Goal: Task Accomplishment & Management: Complete application form

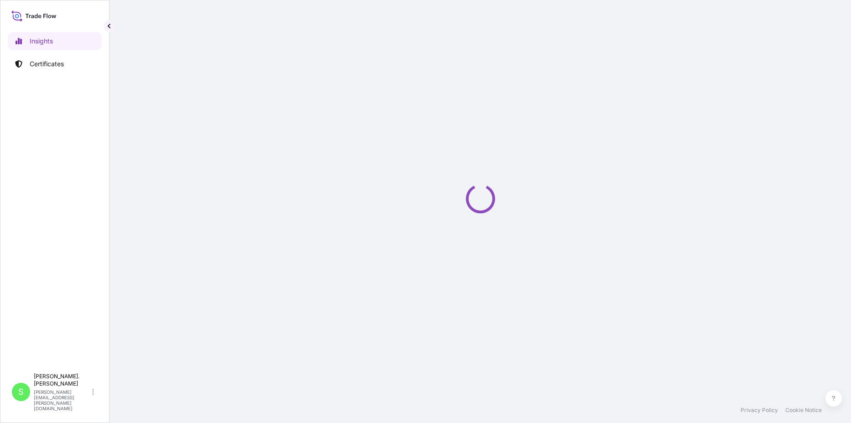
select select "2025"
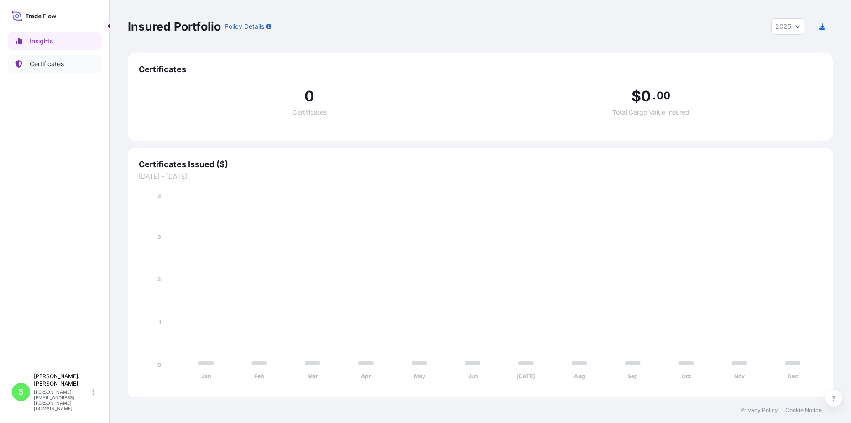
click at [58, 64] on p "Certificates" at bounding box center [47, 63] width 34 height 9
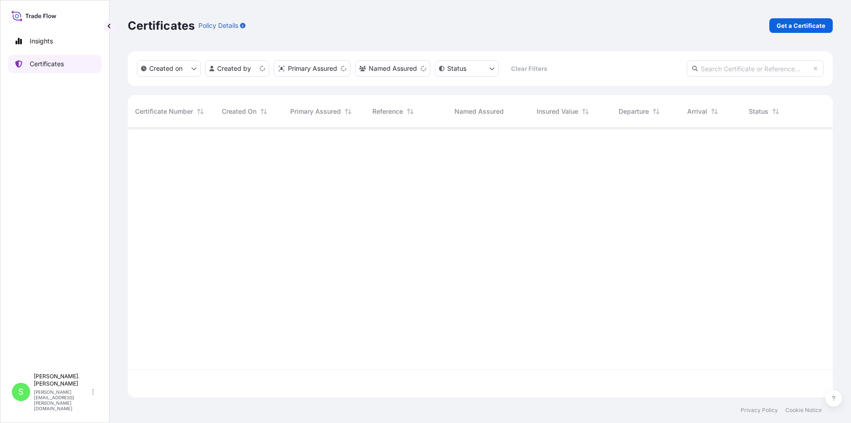
scroll to position [267, 698]
click at [794, 23] on p "Get a Certificate" at bounding box center [801, 25] width 49 height 9
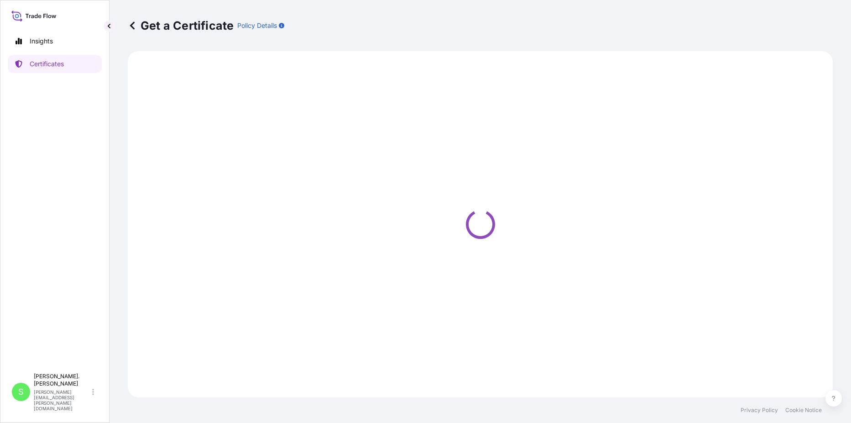
select select "Road / [GEOGRAPHIC_DATA]"
select select "Sea"
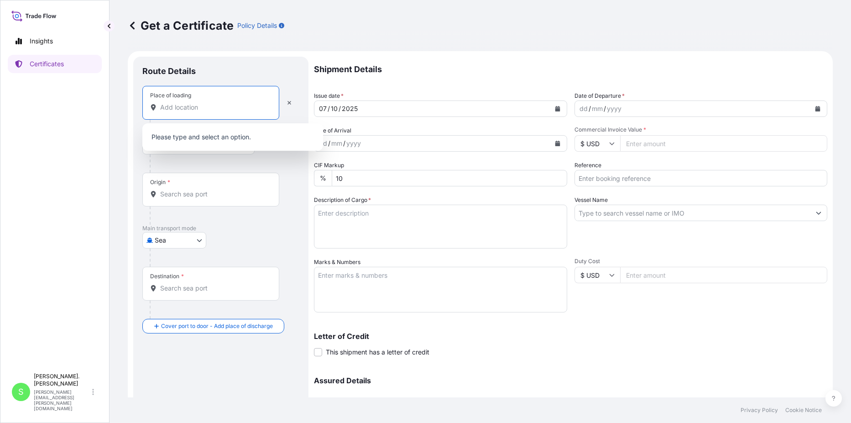
click at [224, 110] on input "Place of loading" at bounding box center [214, 107] width 108 height 9
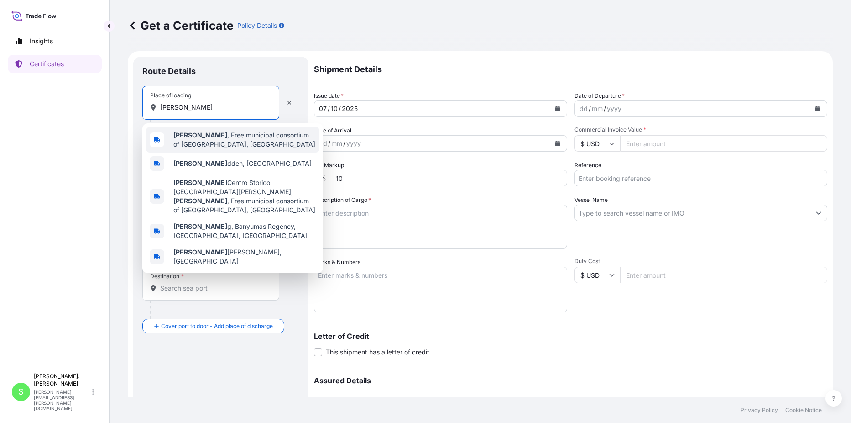
click at [244, 136] on span "[PERSON_NAME] , Free municipal consortium of [GEOGRAPHIC_DATA], [GEOGRAPHIC_DAT…" at bounding box center [244, 140] width 142 height 18
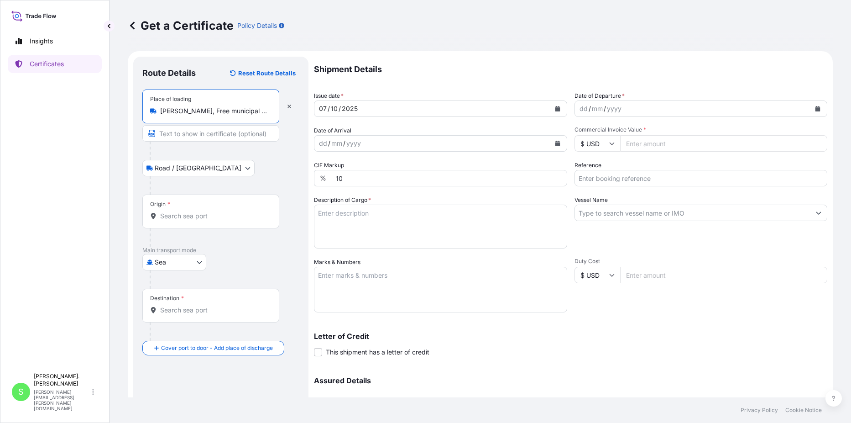
type input "[PERSON_NAME], Free municipal consortium of [GEOGRAPHIC_DATA], [GEOGRAPHIC_DATA]"
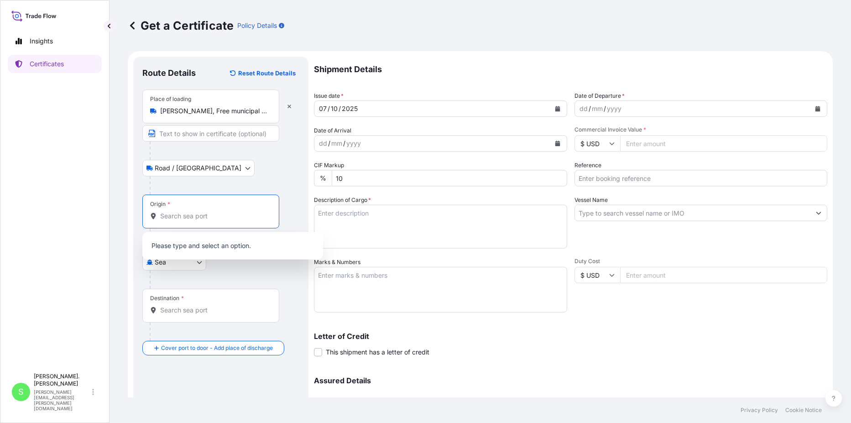
click at [211, 212] on input "Origin *" at bounding box center [214, 215] width 108 height 9
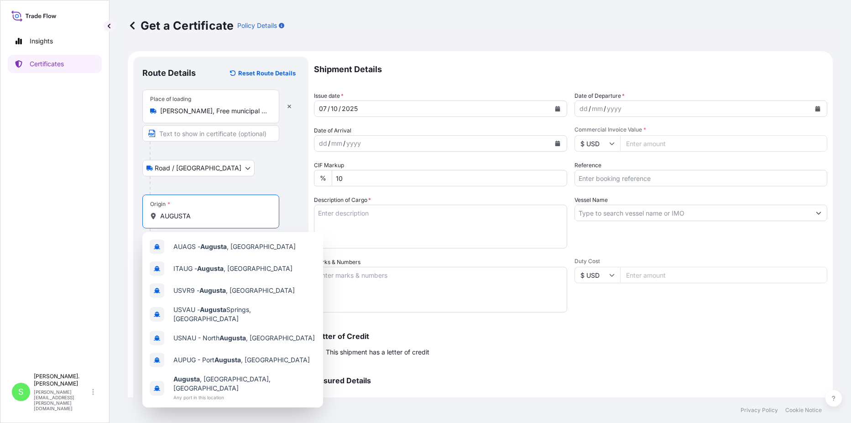
type input "AUGUSTA"
click at [110, 192] on div "Get a Certificate Policy Details Route Details Reset Route Details Place of loa…" at bounding box center [481, 198] width 742 height 397
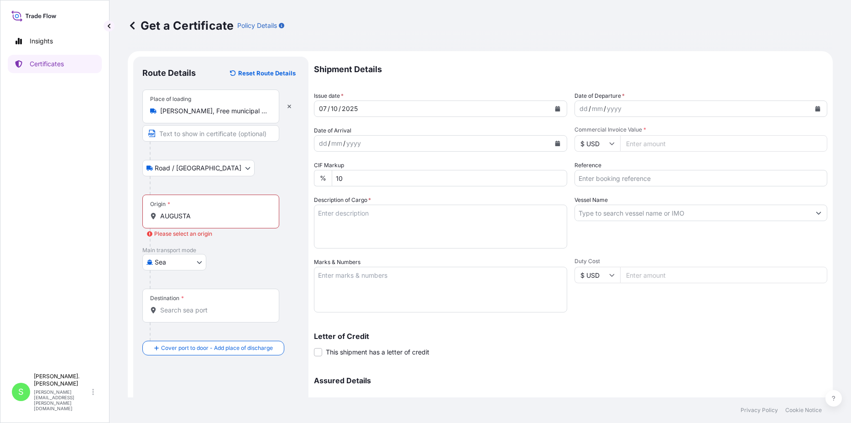
click at [218, 305] on input "Destination *" at bounding box center [214, 309] width 108 height 9
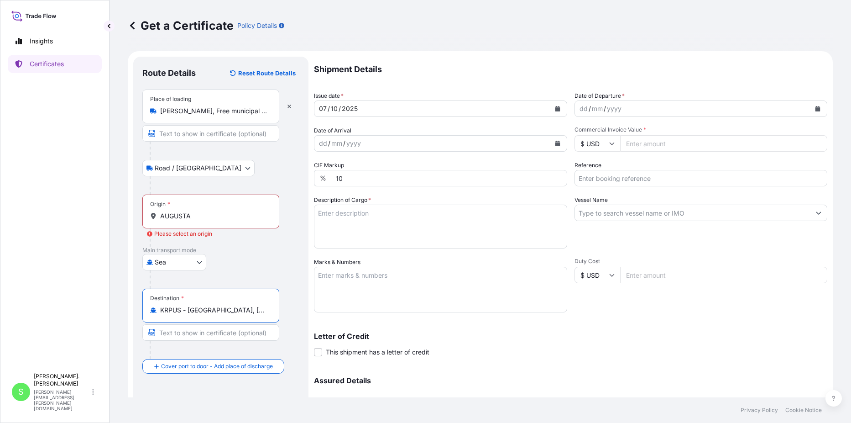
type input "KRPUS - [GEOGRAPHIC_DATA], [GEOGRAPHIC_DATA], [GEOGRAPHIC_DATA]"
click at [814, 107] on button "Calendar" at bounding box center [817, 108] width 15 height 15
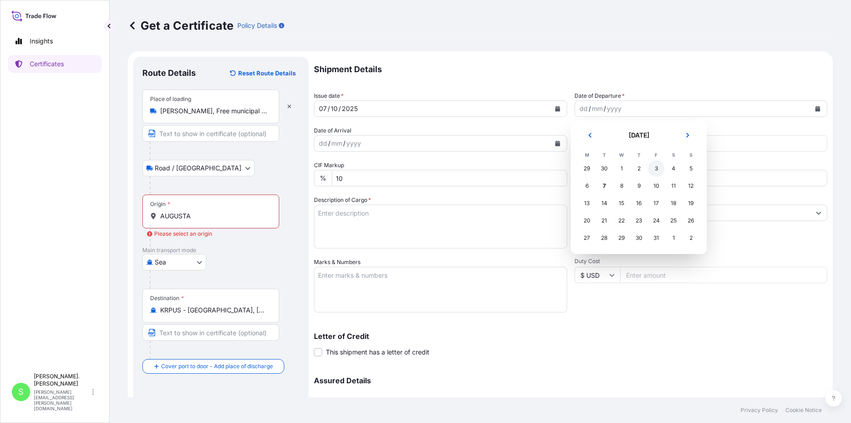
click at [658, 167] on div "3" at bounding box center [656, 168] width 16 height 16
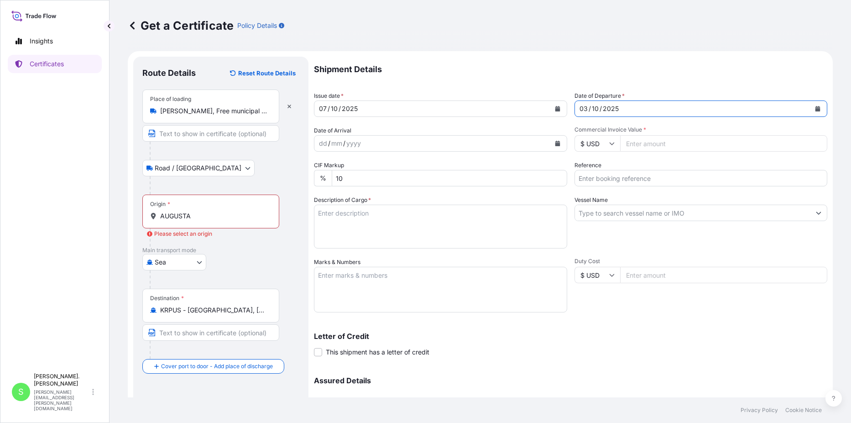
click at [610, 146] on input "$ USD" at bounding box center [598, 143] width 46 height 16
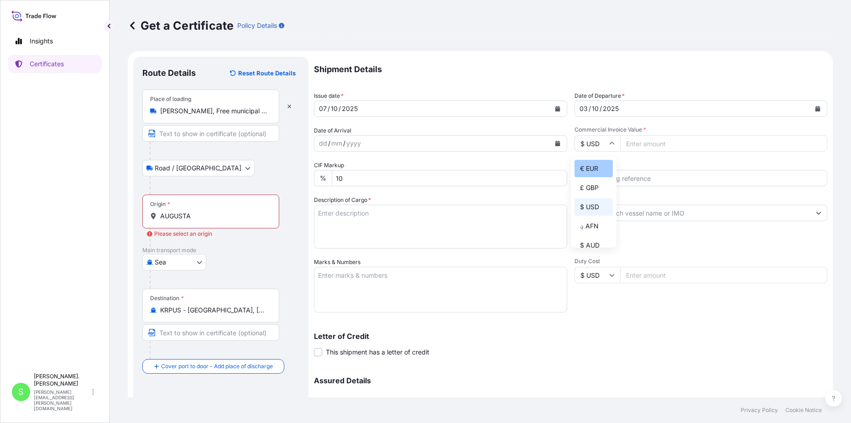
click at [594, 170] on div "€ EUR" at bounding box center [594, 168] width 38 height 17
type input "€ EUR"
click at [630, 146] on input "Commercial Invoice Value *" at bounding box center [724, 143] width 208 height 16
type input "66500"
click at [628, 237] on div "Vessel Name" at bounding box center [701, 221] width 253 height 53
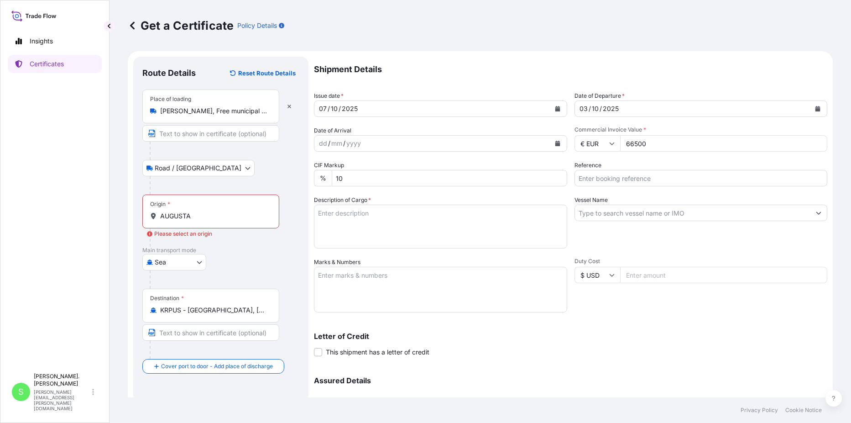
click at [362, 218] on textarea "Description of Cargo *" at bounding box center [440, 226] width 253 height 44
type textarea "200 BAGS ON 10 PLASTIC PALLETS OF CESAGUM LN1 LOCUST BEAN GUM"
click at [361, 277] on textarea "Marks & Numbers" at bounding box center [440, 290] width 253 height 46
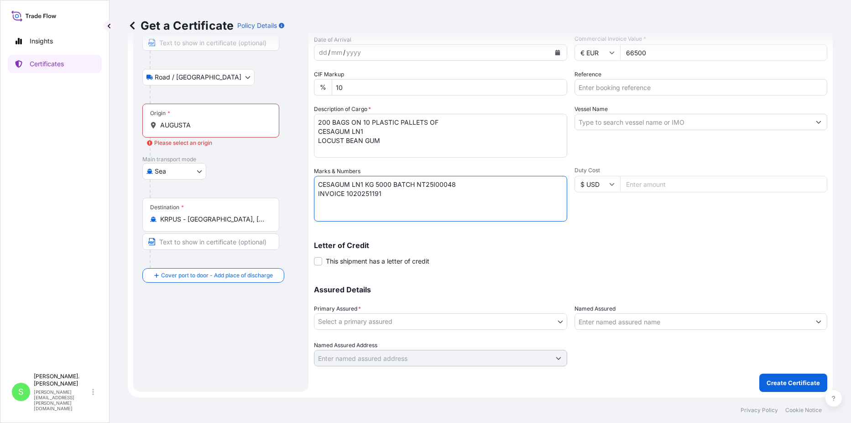
scroll to position [91, 0]
type textarea "CESAGUM LN1 KG 5000 BATCH NT25I00048 INVOICE 1020251191"
click at [381, 320] on body "Insights Certificates S [PERSON_NAME]. Cianci [EMAIL_ADDRESS][PERSON_NAME][DOMA…" at bounding box center [425, 211] width 851 height 423
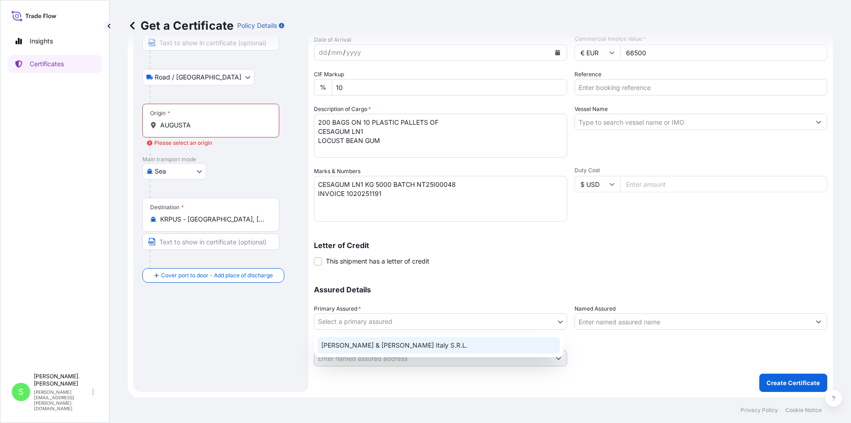
click at [372, 345] on div "[PERSON_NAME] & [PERSON_NAME] Italy S.R.L." at bounding box center [439, 345] width 242 height 16
select select "31672"
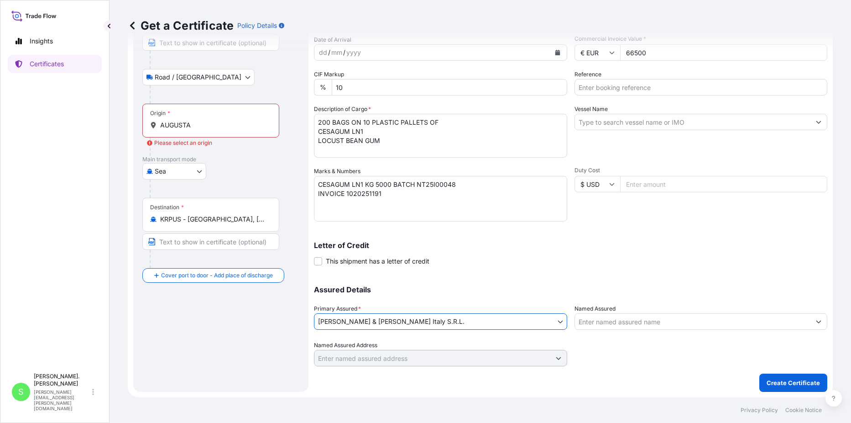
click at [608, 319] on input "Named Assured" at bounding box center [693, 321] width 236 height 16
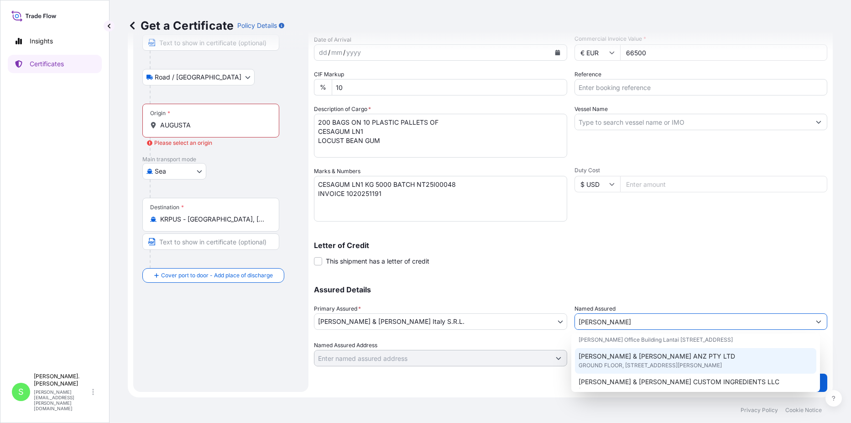
scroll to position [137, 0]
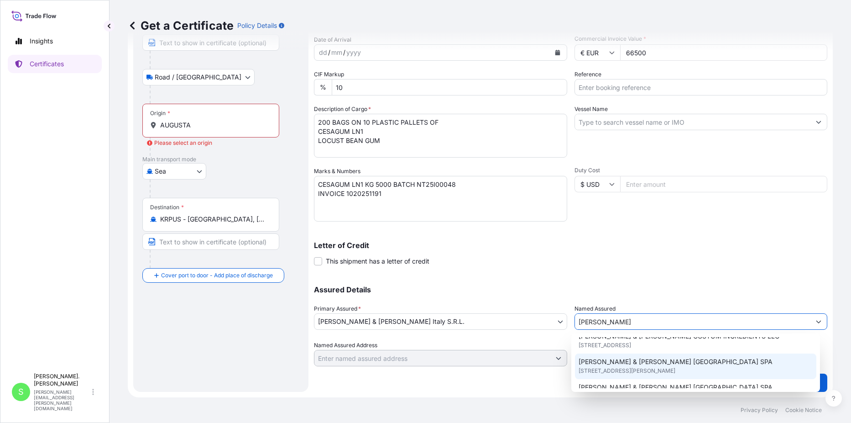
click at [632, 375] on span "[STREET_ADDRESS][PERSON_NAME]" at bounding box center [627, 370] width 97 height 9
type input "[PERSON_NAME] & [PERSON_NAME] [GEOGRAPHIC_DATA] SPA"
type input "[STREET_ADDRESS][PERSON_NAME]"
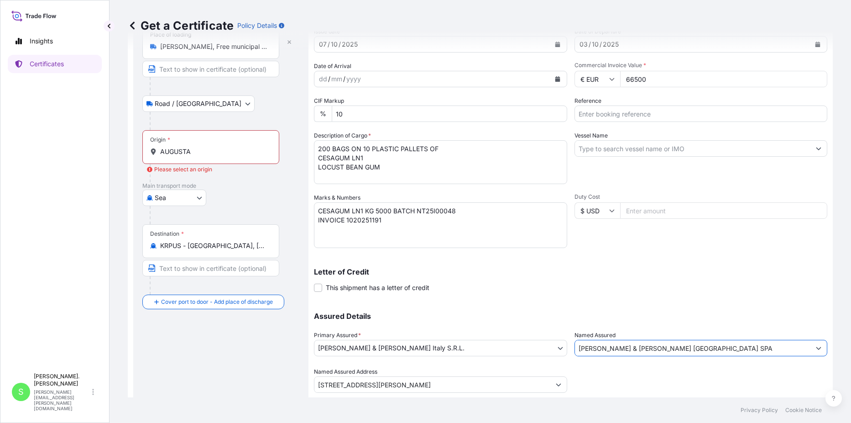
scroll to position [91, 0]
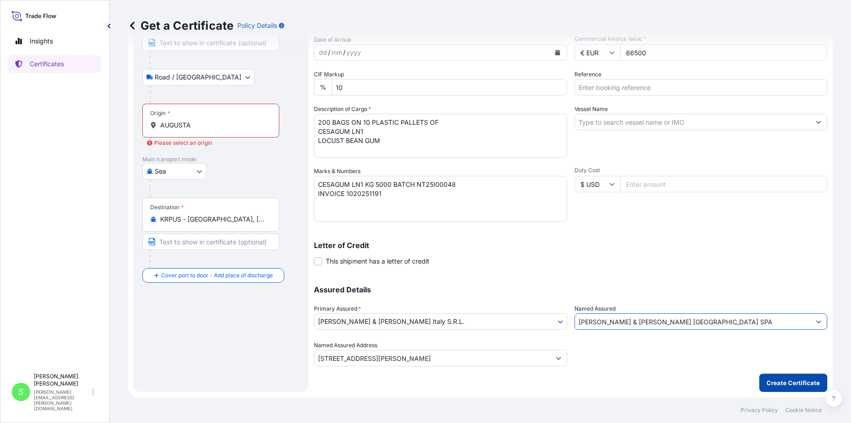
type input "[PERSON_NAME] & [PERSON_NAME] [GEOGRAPHIC_DATA] SPA"
click at [781, 382] on p "Create Certificate" at bounding box center [793, 382] width 53 height 9
click at [786, 379] on p "Create Certificate" at bounding box center [793, 382] width 53 height 9
click at [786, 378] on p "Create Certificate" at bounding box center [793, 382] width 53 height 9
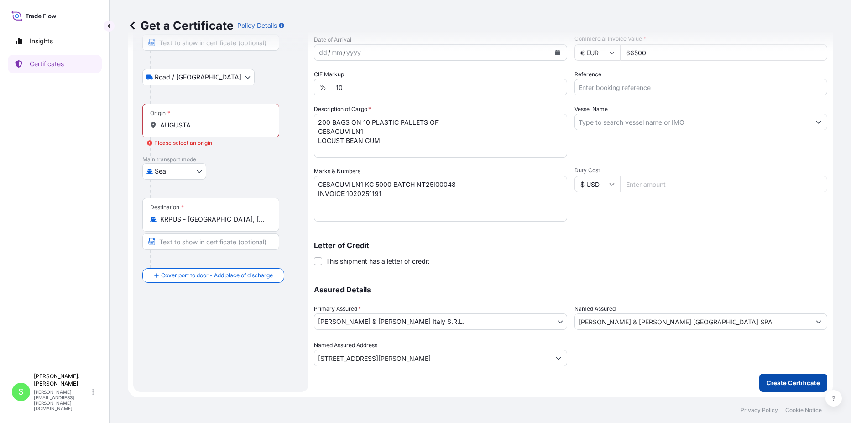
click at [786, 378] on p "Create Certificate" at bounding box center [793, 382] width 53 height 9
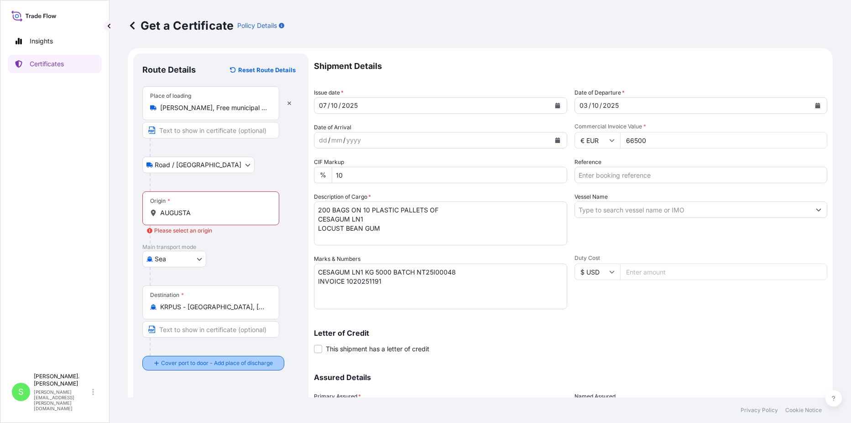
scroll to position [0, 0]
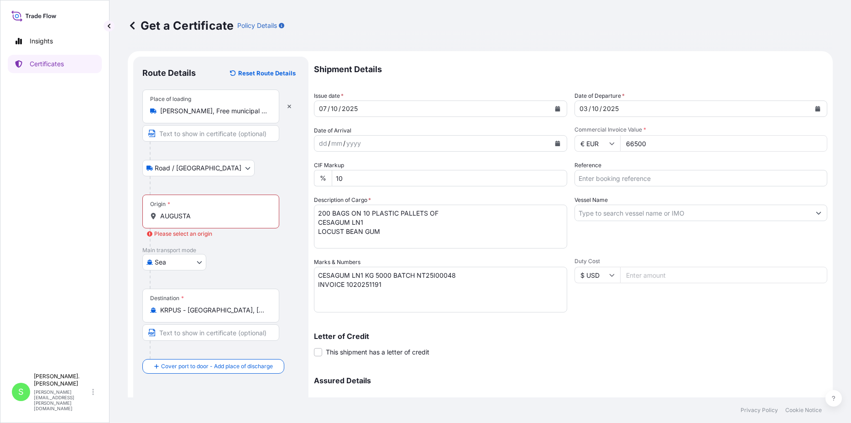
click at [247, 110] on input "[PERSON_NAME], Free municipal consortium of [GEOGRAPHIC_DATA], [GEOGRAPHIC_DATA]" at bounding box center [214, 110] width 108 height 9
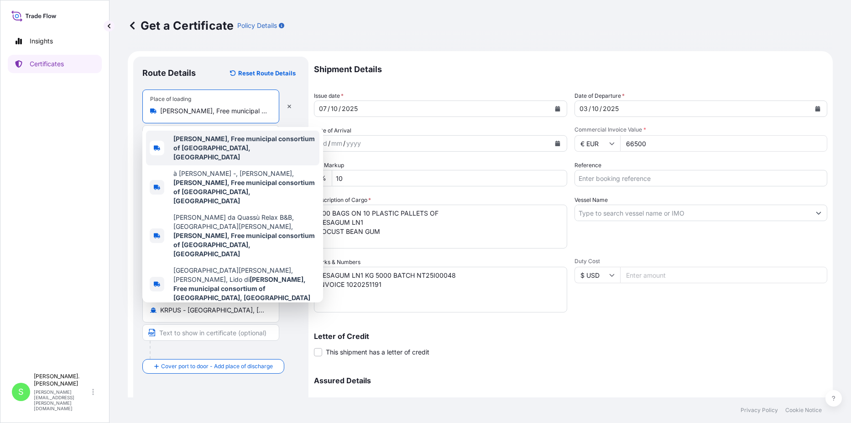
click at [231, 140] on b "[PERSON_NAME], Free municipal consortium of [GEOGRAPHIC_DATA], [GEOGRAPHIC_DATA]" at bounding box center [243, 148] width 141 height 26
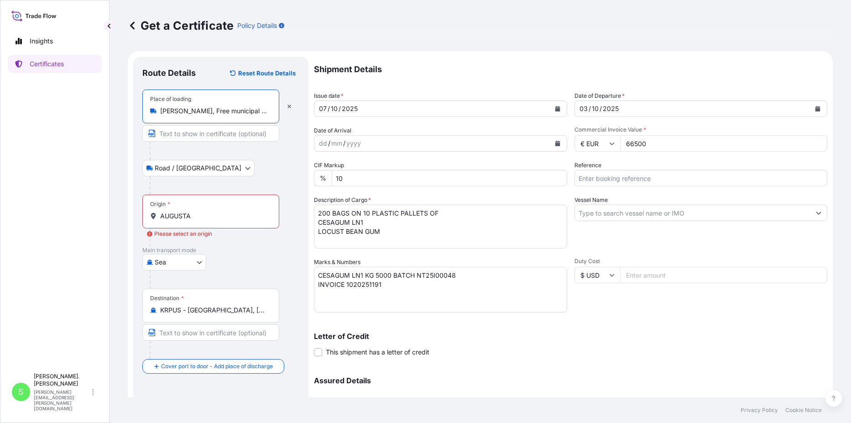
click at [229, 211] on div "Origin * AUGUSTA" at bounding box center [210, 211] width 137 height 34
click at [229, 211] on input "AUGUSTA" at bounding box center [214, 215] width 108 height 9
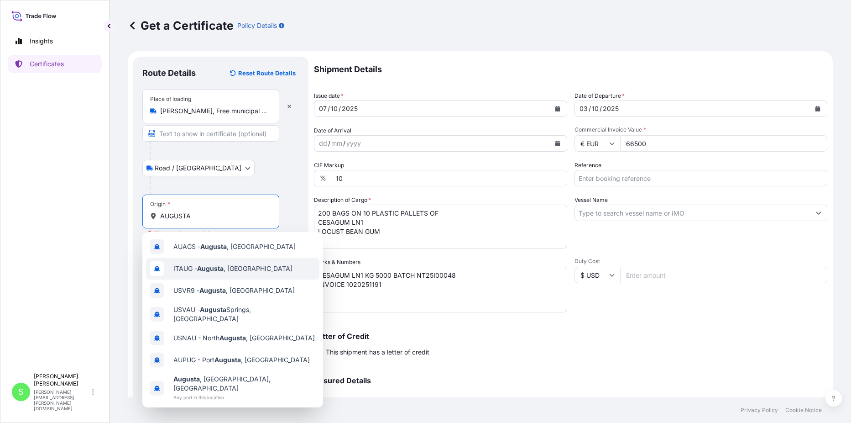
click at [228, 266] on span "ITAUG - [GEOGRAPHIC_DATA] , [GEOGRAPHIC_DATA]" at bounding box center [232, 268] width 119 height 9
type input "ITAUG - [GEOGRAPHIC_DATA], [GEOGRAPHIC_DATA]"
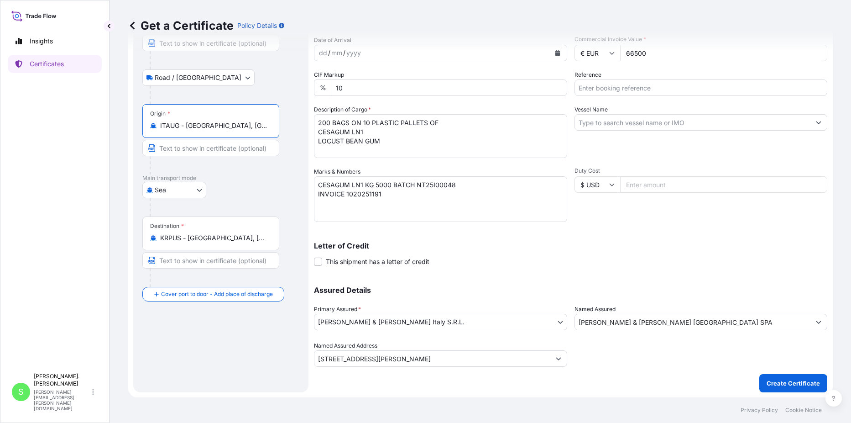
scroll to position [91, 0]
click at [790, 384] on p "Create Certificate" at bounding box center [793, 382] width 53 height 9
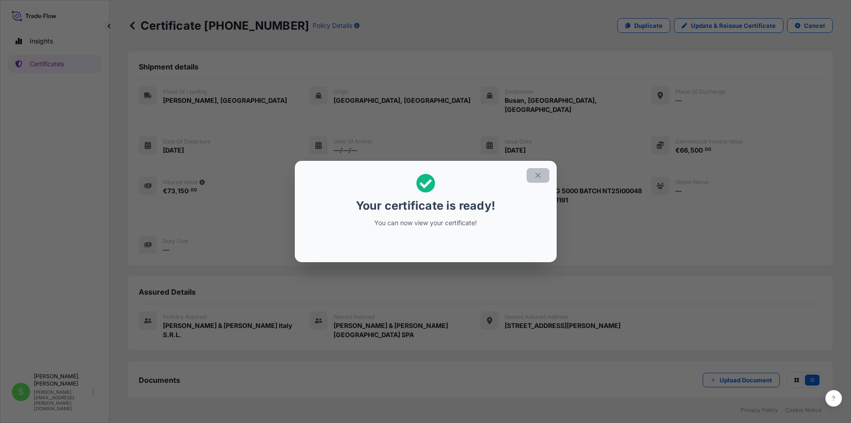
click at [538, 176] on icon "button" at bounding box center [538, 175] width 8 height 8
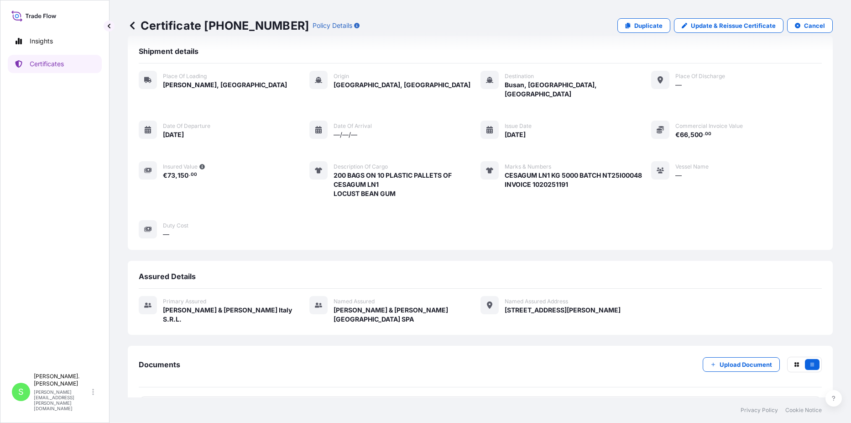
scroll to position [31, 0]
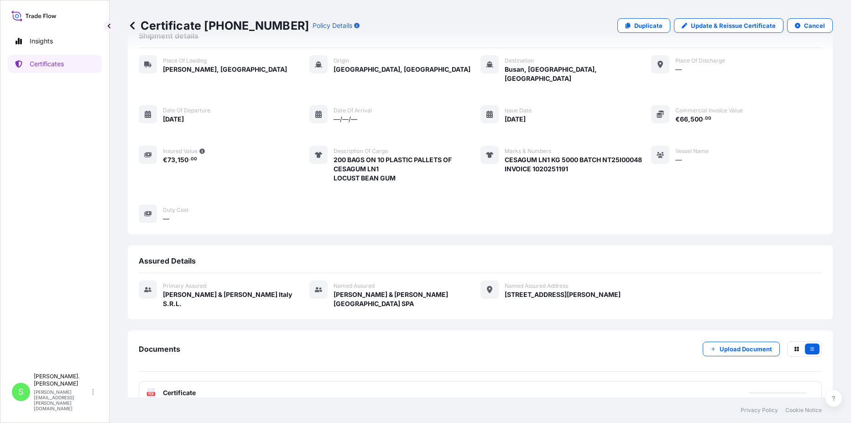
click at [153, 392] on text "PDF" at bounding box center [151, 393] width 6 height 3
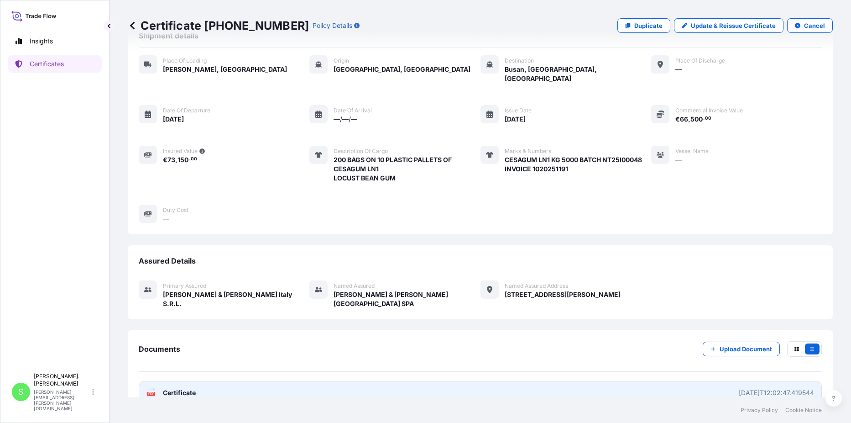
click at [175, 388] on span "Certificate" at bounding box center [179, 392] width 33 height 9
